Goal: Task Accomplishment & Management: Manage account settings

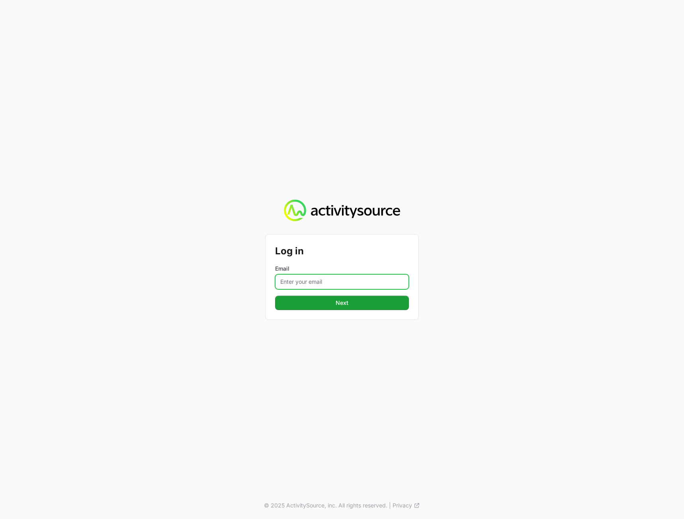
click at [353, 282] on input "Email" at bounding box center [342, 281] width 134 height 15
type input "[PERSON_NAME][EMAIL_ADDRESS][DOMAIN_NAME]"
click at [275, 296] on button "Next Next" at bounding box center [342, 303] width 134 height 14
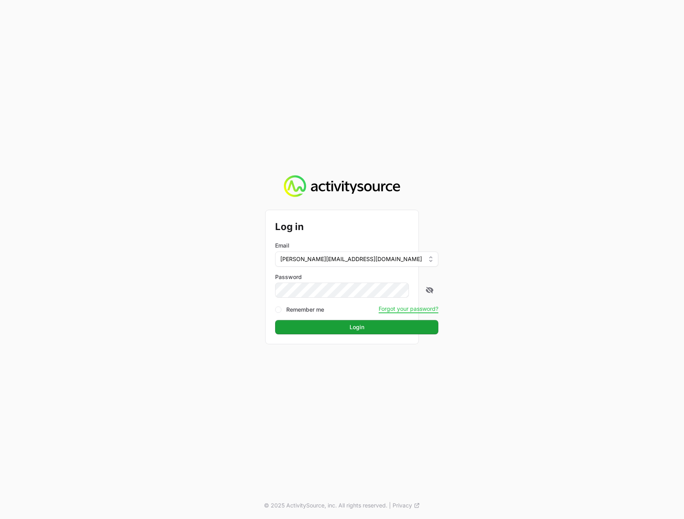
drag, startPoint x: 606, startPoint y: 272, endPoint x: 503, endPoint y: 318, distance: 112.5
click at [605, 272] on div "Log in Email [PERSON_NAME][EMAIL_ADDRESS][DOMAIN_NAME] Password Remember me For…" at bounding box center [342, 259] width 684 height 519
click at [328, 326] on span "Login" at bounding box center [357, 328] width 154 height 10
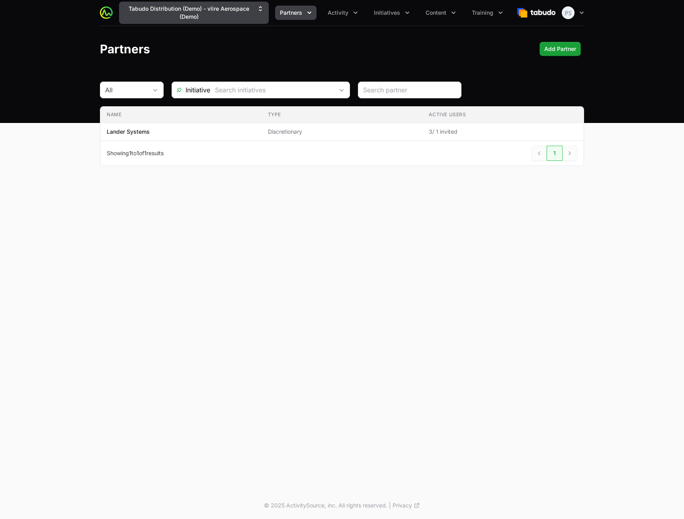
click at [226, 17] on button "Tabudo Distribution (Demo) - vlire Aerospace (Demo)" at bounding box center [194, 13] width 150 height 22
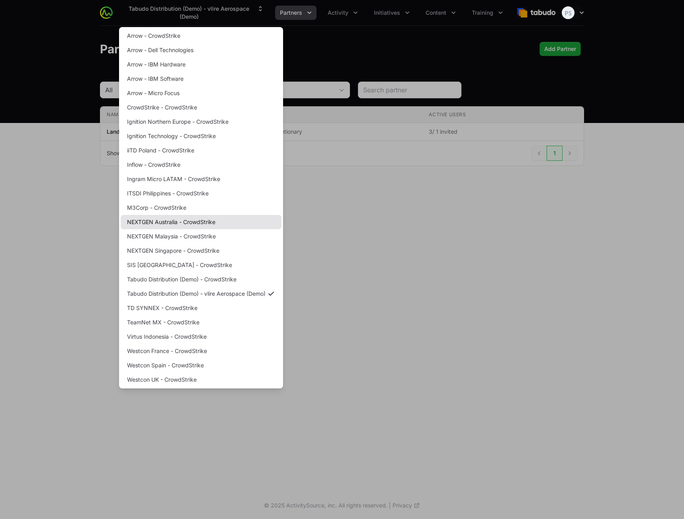
click at [183, 225] on link "NEXTGEN Australia - CrowdStrike" at bounding box center [201, 222] width 161 height 14
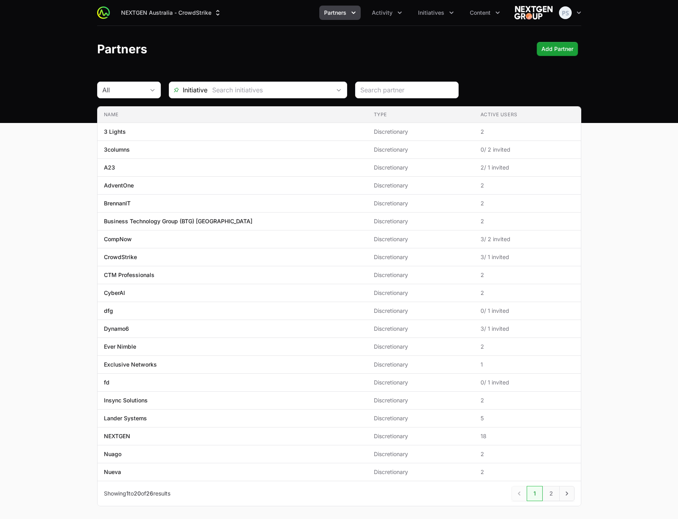
click at [182, 2] on div "NEXTGEN Australia - CrowdStrike Partners Activity Initiatives Content Open user…" at bounding box center [339, 12] width 484 height 25
click at [180, 9] on button "NEXTGEN Australia - CrowdStrike" at bounding box center [171, 13] width 110 height 14
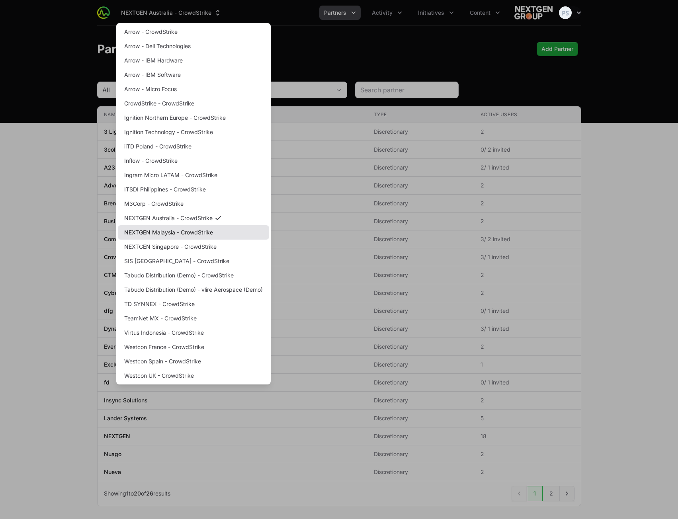
click at [184, 235] on link "NEXTGEN Malaysia - CrowdStrike" at bounding box center [193, 232] width 151 height 14
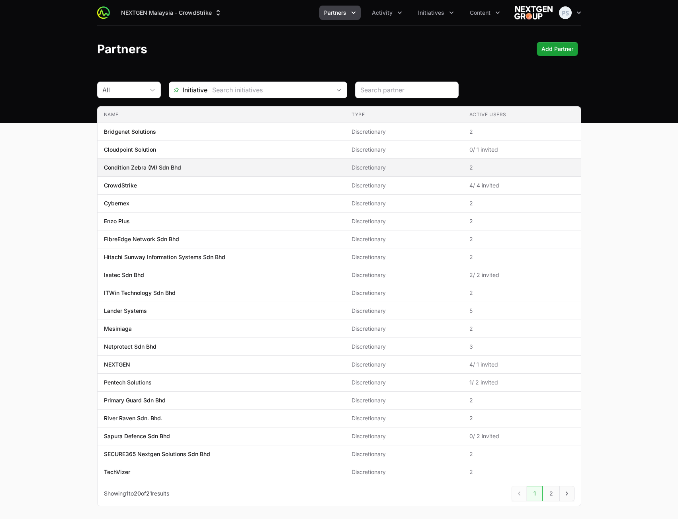
click at [186, 166] on span "Condition Zebra (M) Sdn Bhd" at bounding box center [221, 168] width 235 height 8
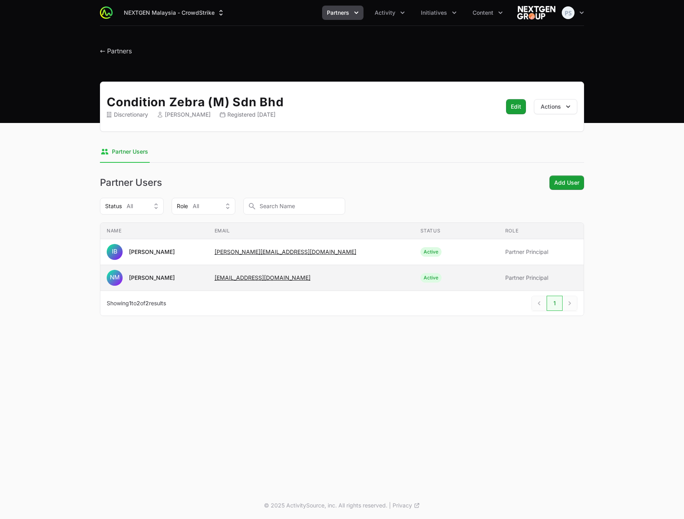
click at [342, 282] on td "Email [EMAIL_ADDRESS][DOMAIN_NAME]" at bounding box center [311, 278] width 206 height 26
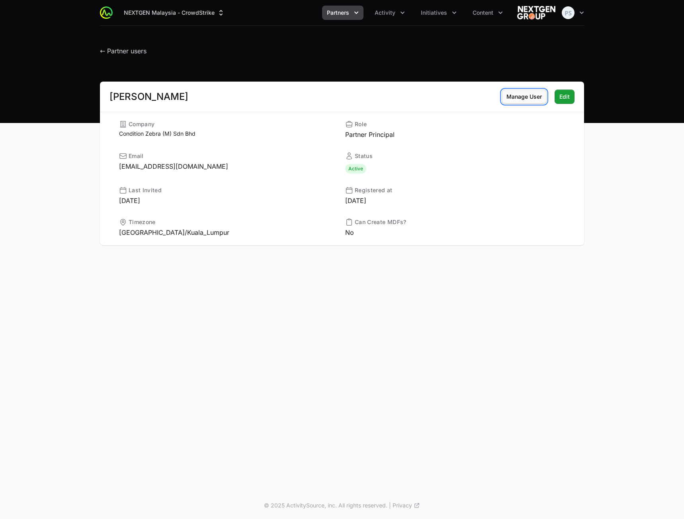
click at [530, 101] on span "Manage User" at bounding box center [524, 97] width 35 height 10
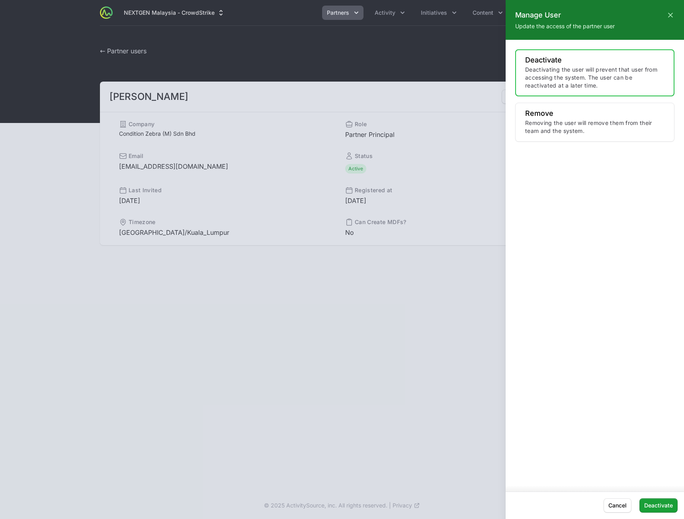
click at [557, 86] on p "Deactivating the user will prevent that user from accessing the system. The use…" at bounding box center [594, 78] width 139 height 24
click at [657, 502] on span "Deactivate" at bounding box center [658, 506] width 29 height 10
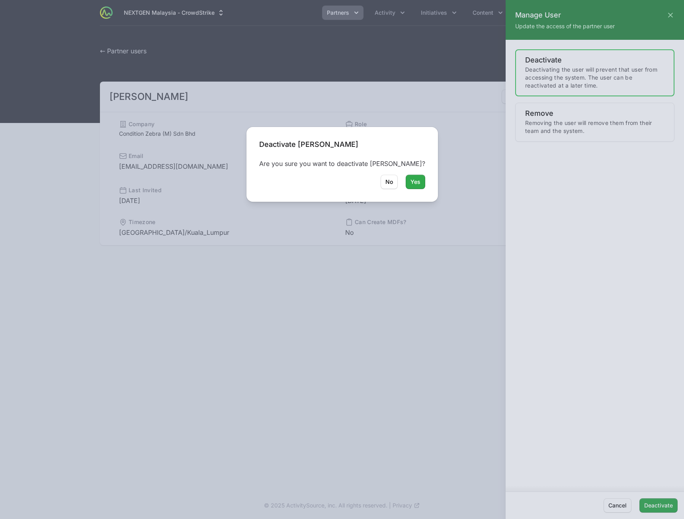
click at [415, 182] on span "Yes" at bounding box center [416, 182] width 10 height 10
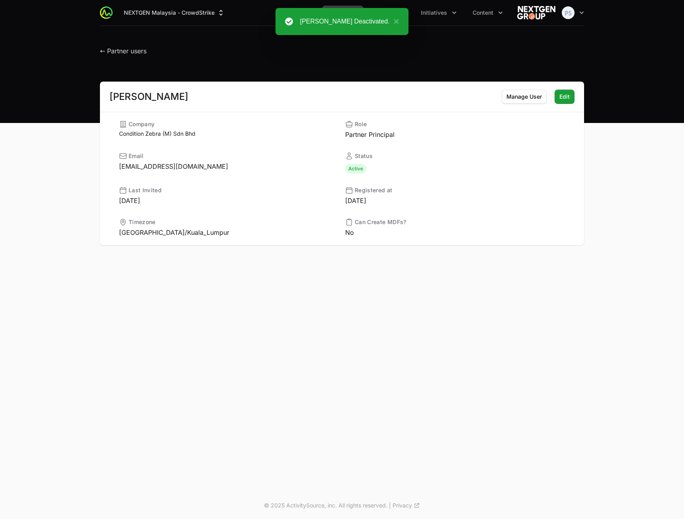
click at [386, 300] on div "NEXTGEN Malaysia - CrowdStrike Partners Activity Initiatives Content Open user …" at bounding box center [342, 246] width 684 height 492
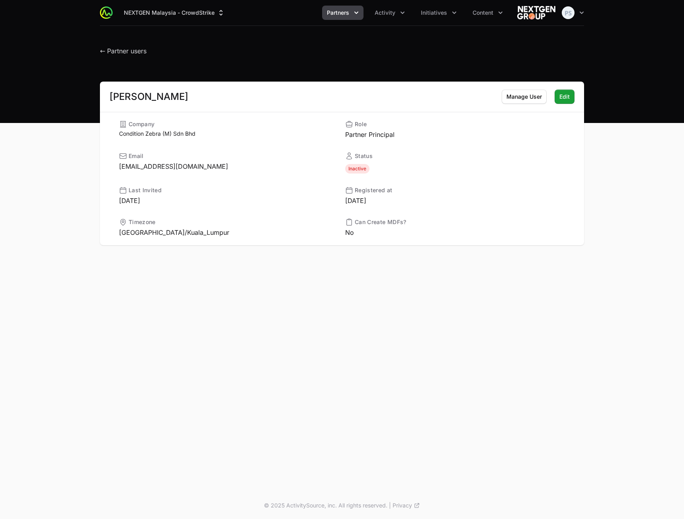
click at [140, 47] on h1 "← Partner users" at bounding box center [123, 49] width 47 height 14
click at [137, 52] on span "← Partner users" at bounding box center [123, 51] width 47 height 8
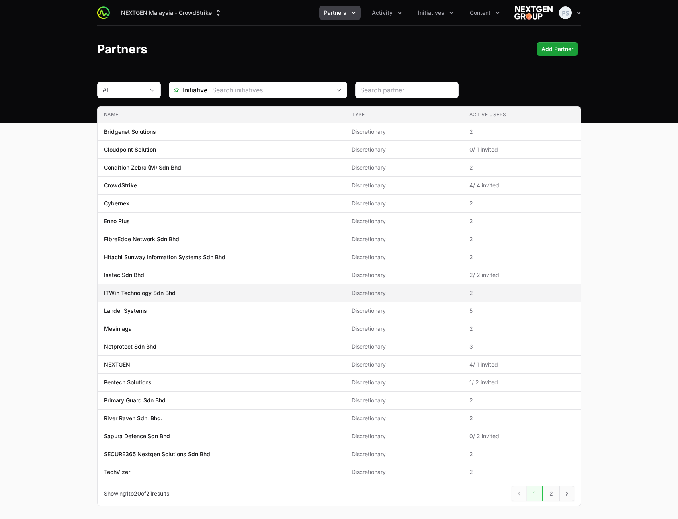
click at [244, 293] on span "ITWin Technology Sdn Bhd" at bounding box center [221, 293] width 235 height 8
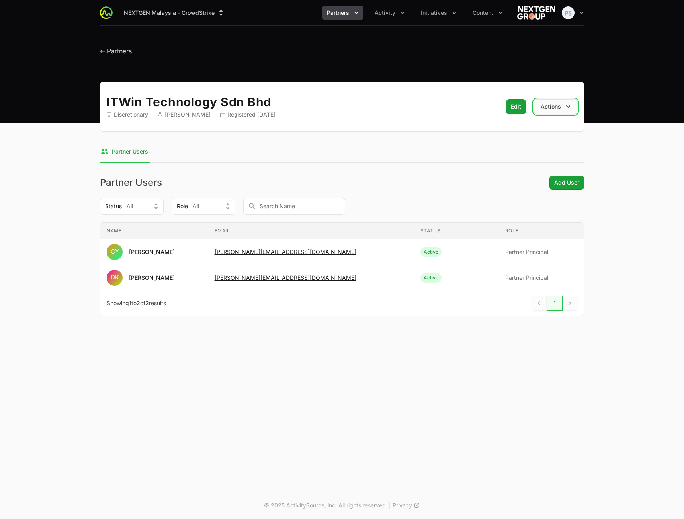
click at [559, 110] on button "Actions" at bounding box center [555, 106] width 43 height 15
click at [439, 106] on h2 "ITWin Technology Sdn Bhd" at bounding box center [299, 102] width 385 height 14
click at [571, 180] on span "Add User" at bounding box center [566, 183] width 25 height 10
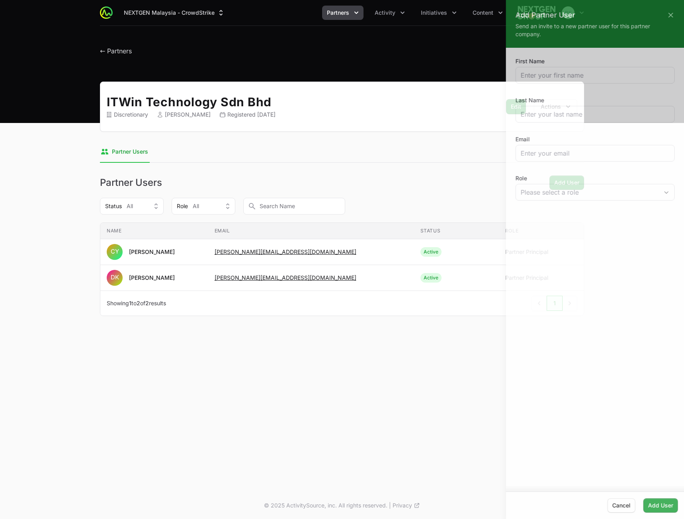
drag, startPoint x: 351, startPoint y: 159, endPoint x: 360, endPoint y: 157, distance: 9.8
click at [358, 158] on div at bounding box center [342, 259] width 684 height 519
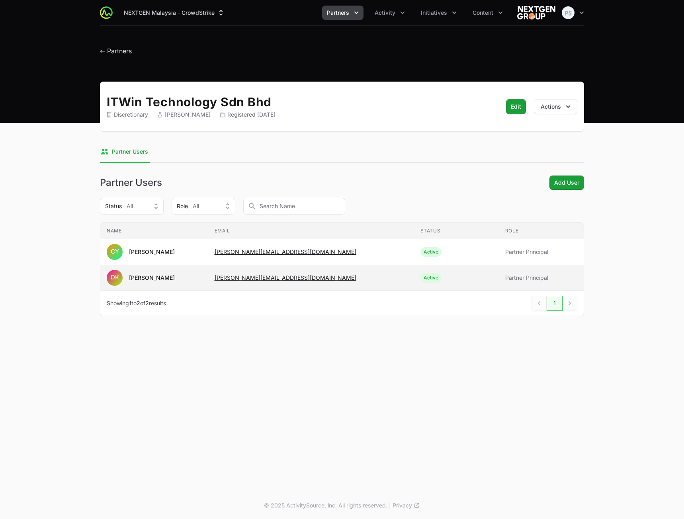
click at [308, 277] on span "desmond@itwin.asia" at bounding box center [311, 278] width 193 height 8
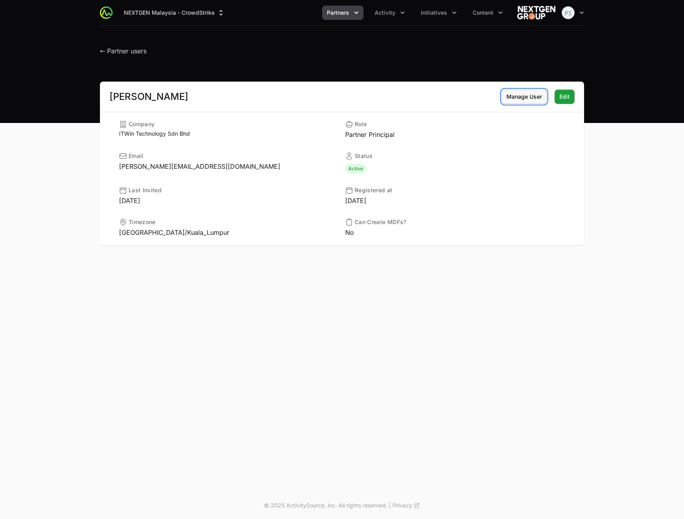
click at [511, 97] on span "Manage User" at bounding box center [524, 97] width 35 height 10
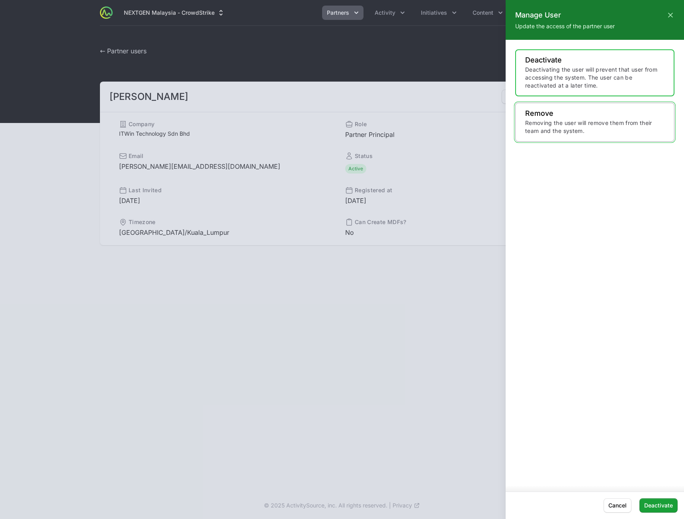
click at [592, 132] on p "Removing the user will remove them from their team and the system." at bounding box center [594, 127] width 139 height 16
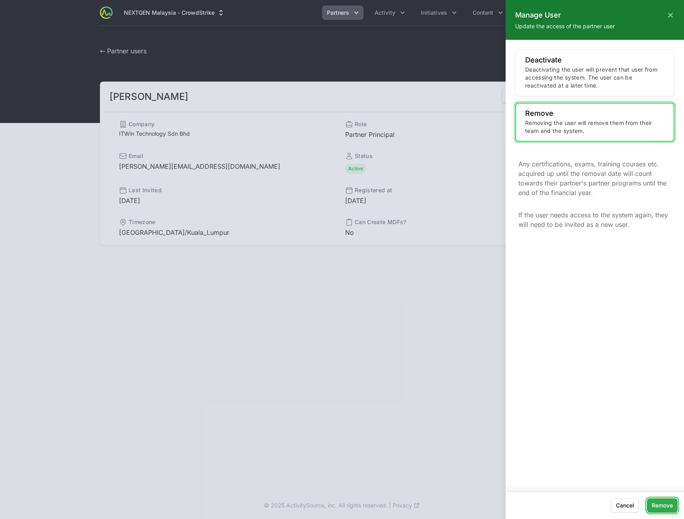
click at [670, 504] on span "Remove" at bounding box center [662, 506] width 21 height 10
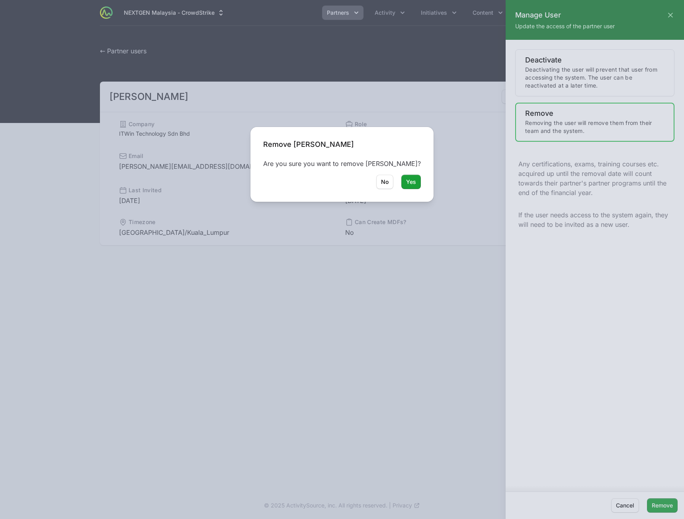
click at [406, 191] on div "Remove Desmond Koh Are you sure you want to remove Desmond Koh? Yes Yes No No" at bounding box center [342, 164] width 183 height 75
click at [407, 178] on span "Yes" at bounding box center [411, 182] width 10 height 10
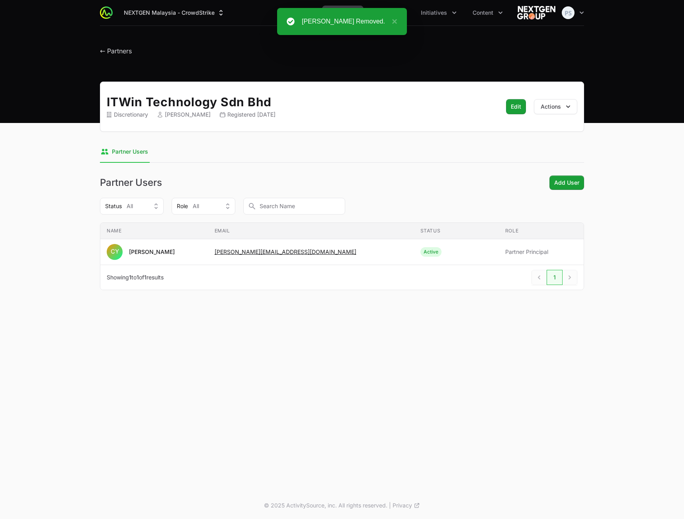
click at [378, 174] on div "ITWin Technology Sdn Bhd Discretionary Cindy Yong Registered August 8th 2024 Ed…" at bounding box center [342, 196] width 510 height 228
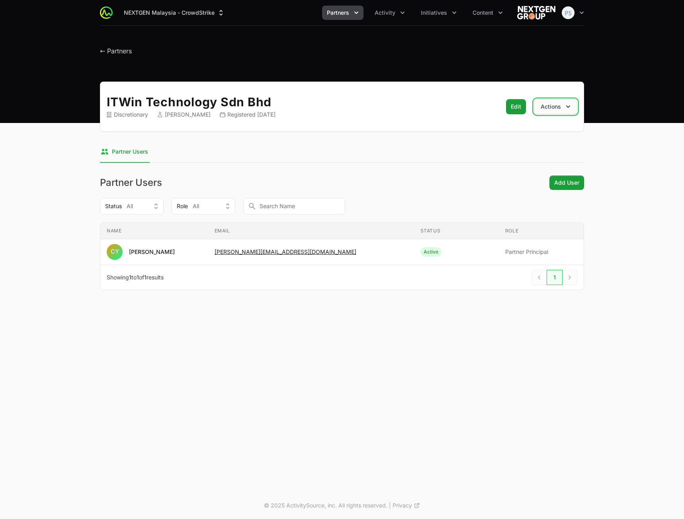
click at [557, 108] on button "Actions" at bounding box center [555, 106] width 43 height 15
click at [536, 125] on span "Deactivate Partner" at bounding box center [532, 126] width 89 height 14
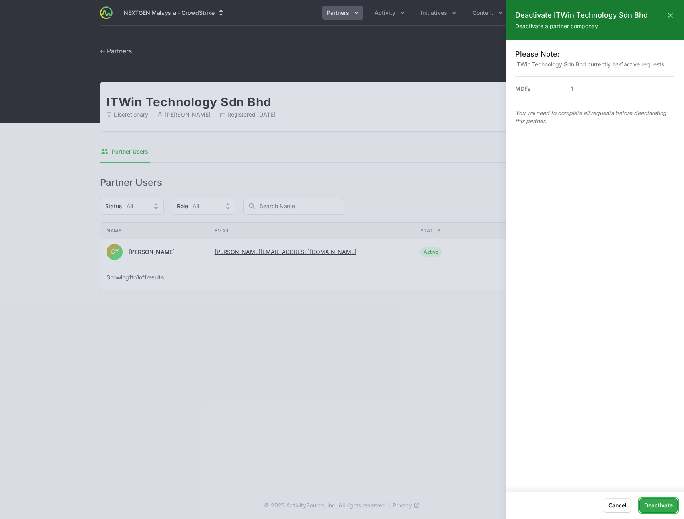
click at [668, 507] on span "Deactivate" at bounding box center [658, 506] width 29 height 10
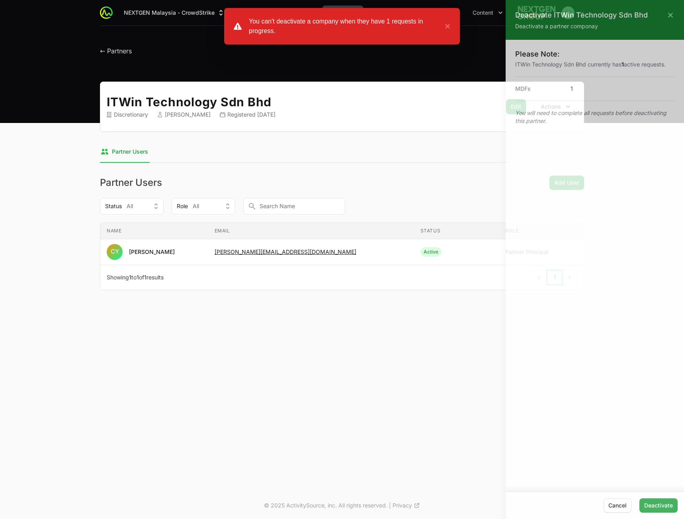
click at [334, 174] on div at bounding box center [342, 259] width 684 height 519
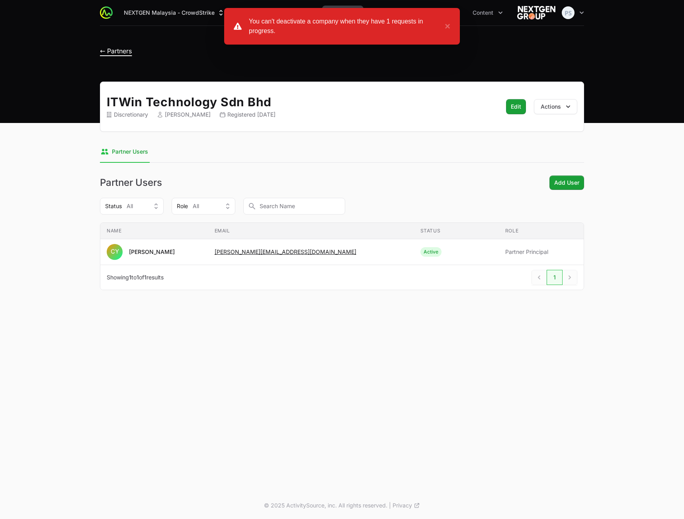
click at [115, 49] on span "← Partners" at bounding box center [116, 51] width 32 height 8
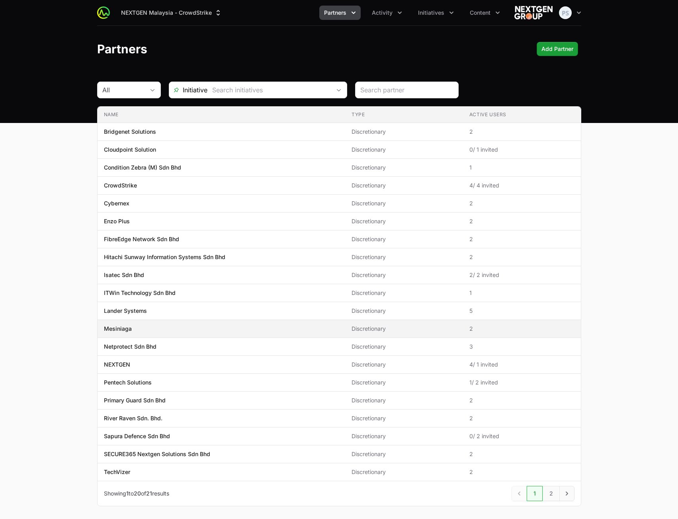
click at [255, 333] on span "Mesiniaga" at bounding box center [221, 329] width 235 height 8
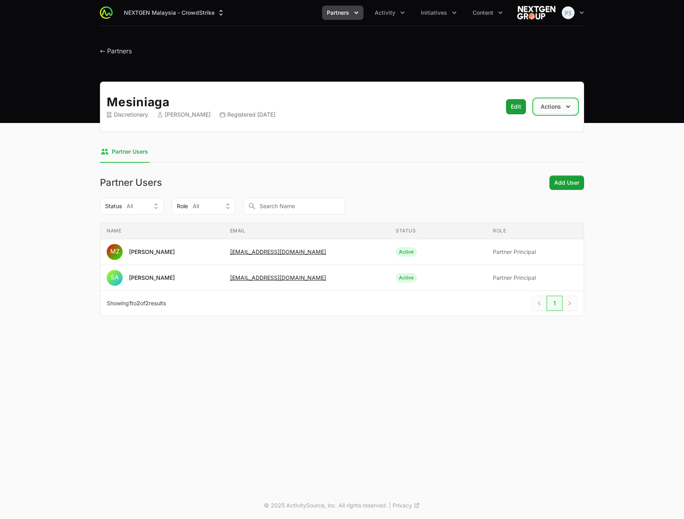
click at [552, 104] on button "Actions" at bounding box center [555, 106] width 43 height 15
click at [542, 121] on span "Deactivate Partner" at bounding box center [532, 126] width 89 height 14
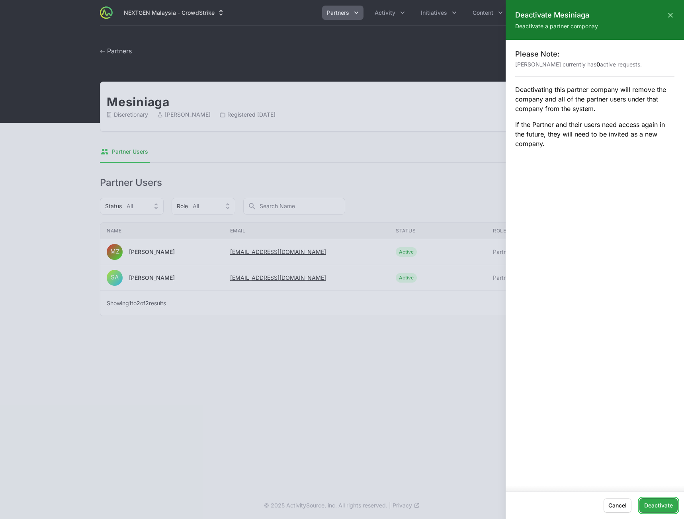
click at [663, 507] on span "Deactivate" at bounding box center [658, 506] width 29 height 10
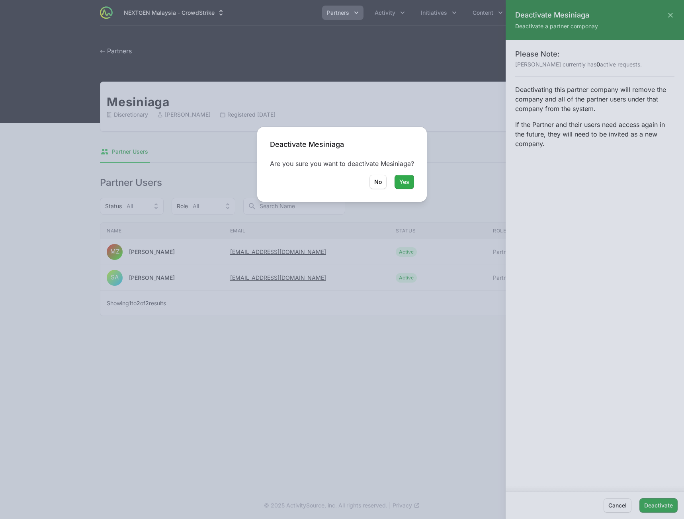
click at [406, 181] on span "Yes" at bounding box center [404, 182] width 10 height 10
